Goal: Go to known website: Access a specific website the user already knows

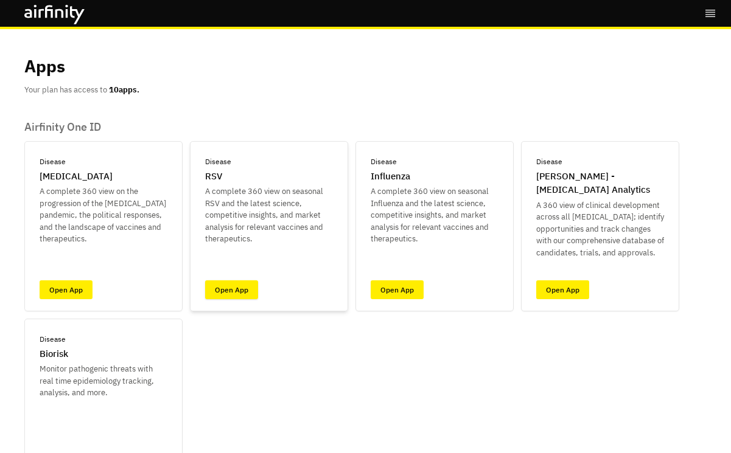
click at [237, 289] on link "Open App" at bounding box center [231, 290] width 53 height 19
